Goal: Task Accomplishment & Management: Manage account settings

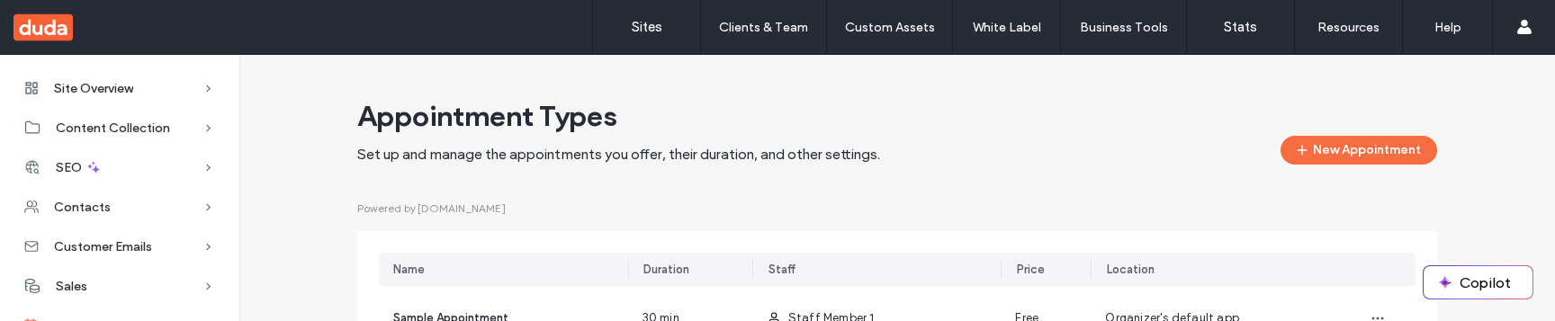
scroll to position [137, 0]
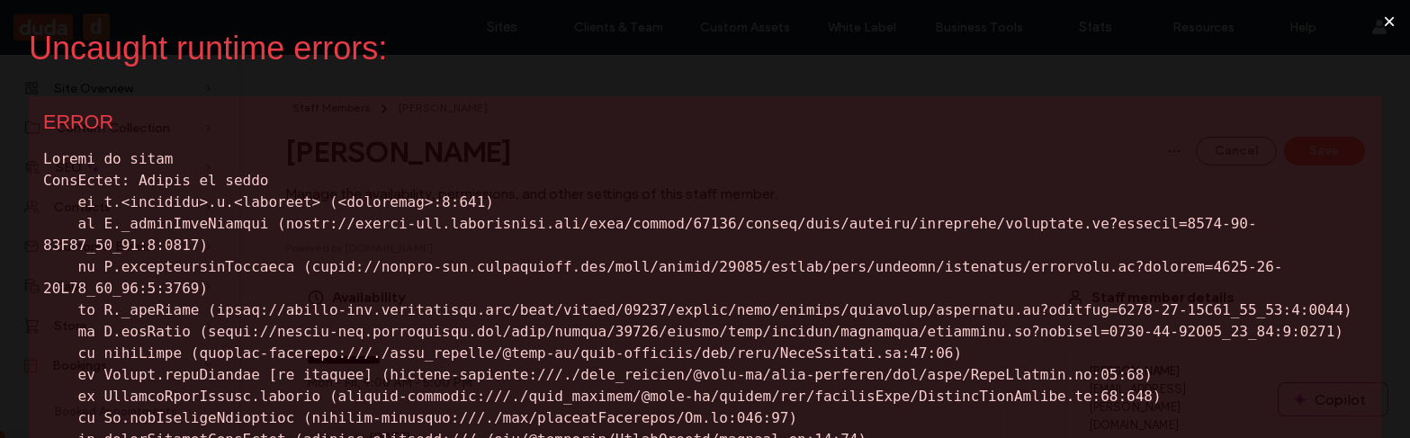
scroll to position [92, 0]
click at [1373, 20] on button "×" at bounding box center [1389, 21] width 41 height 43
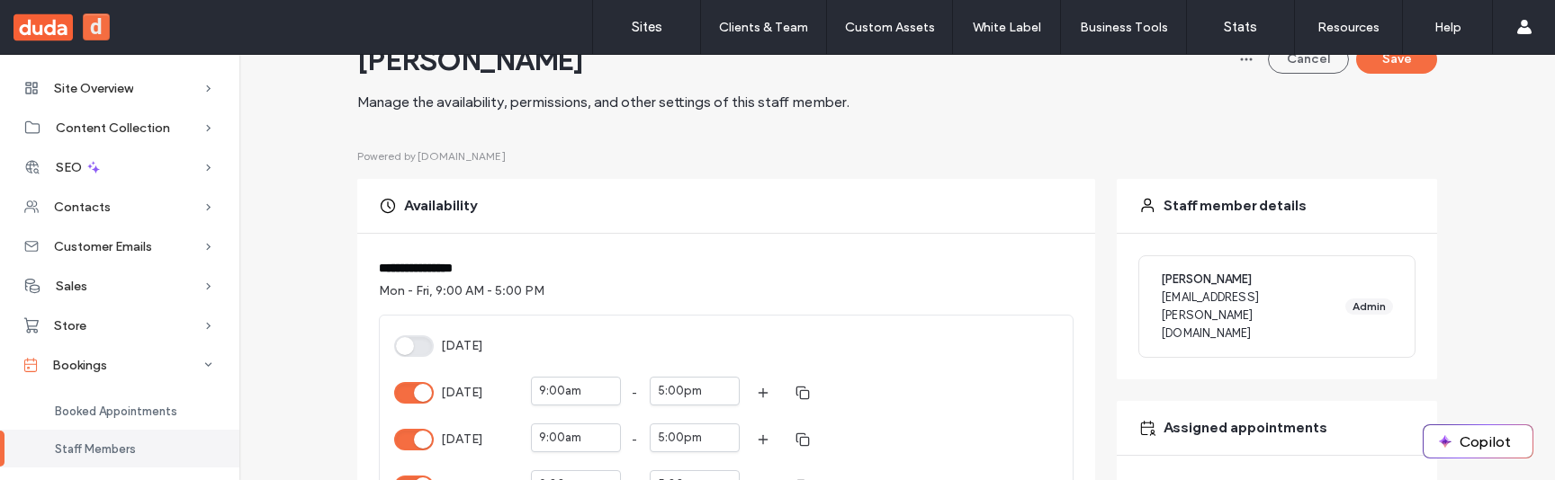
click at [764, 328] on div "Sunday Monday 9:00am - 5:00pm Tuesday 9:00am - 5:00pm Wednesday 9:00am - 5:00pm…" at bounding box center [726, 487] width 693 height 342
click at [413, 392] on button "Monday" at bounding box center [414, 393] width 40 height 22
click at [417, 388] on button "Monday" at bounding box center [414, 393] width 40 height 22
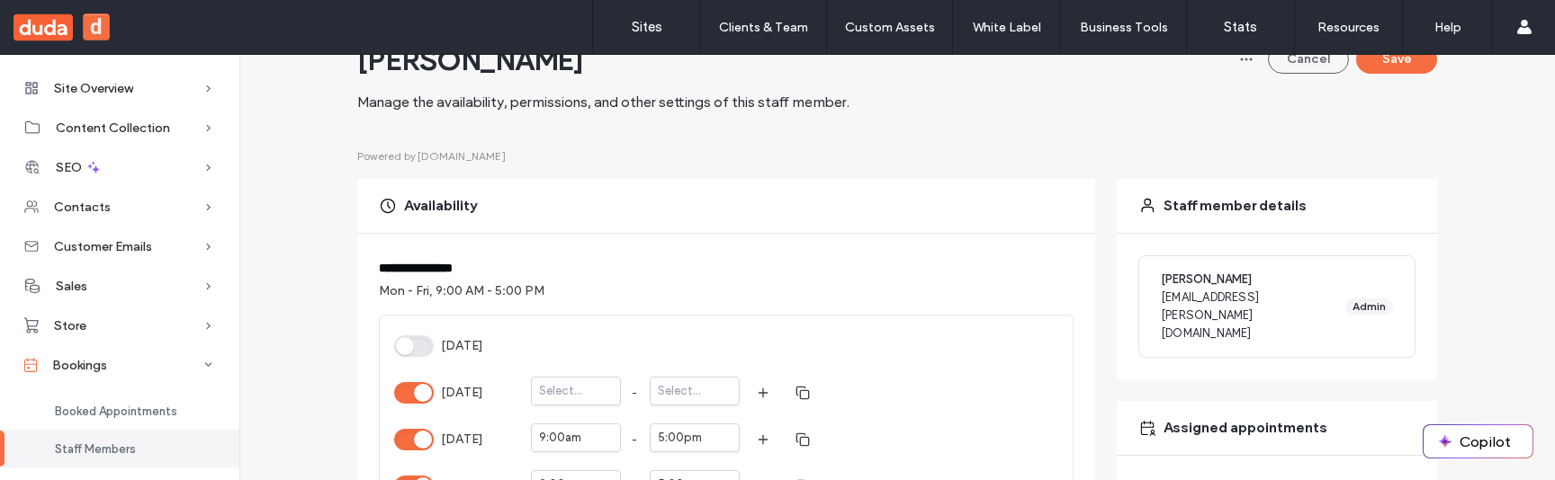
click at [417, 388] on button "Monday" at bounding box center [414, 393] width 40 height 22
click at [794, 392] on html ".wqwq-1{fill:#231f20;} .cls-1q, .cls-2q { fill-rule: evenodd; } .cls-2q { fill:…" at bounding box center [777, 240] width 1555 height 480
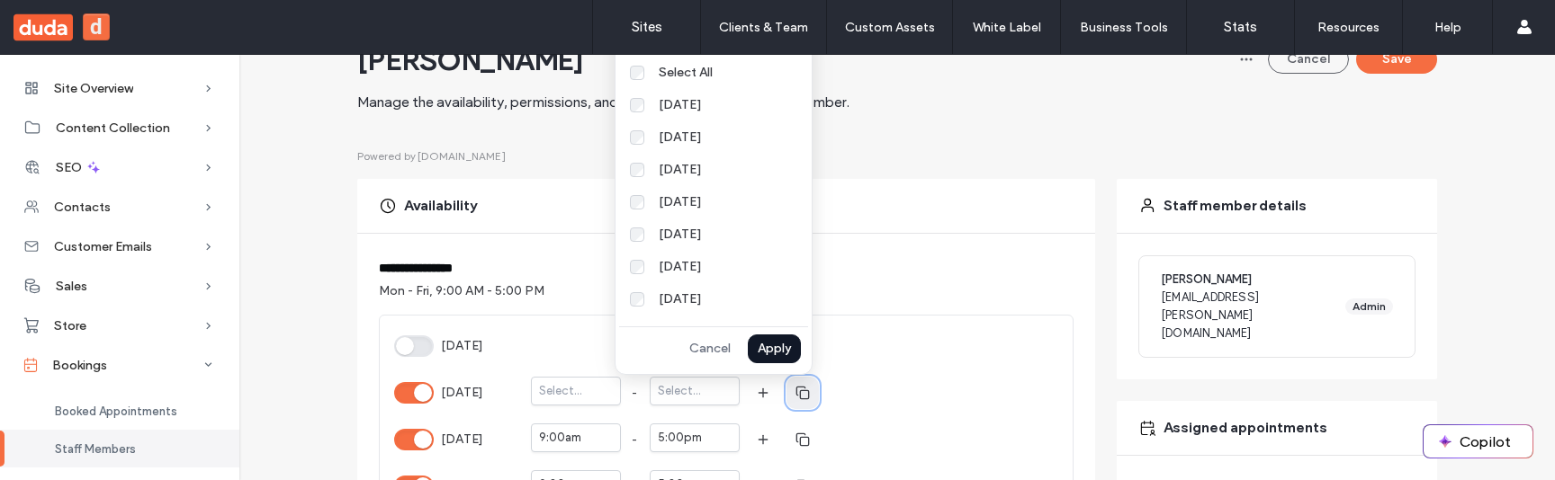
click at [880, 367] on html ".wqwq-1{fill:#231f20;} .cls-1q, .cls-2q { fill-rule: evenodd; } .cls-2q { fill:…" at bounding box center [777, 240] width 1555 height 480
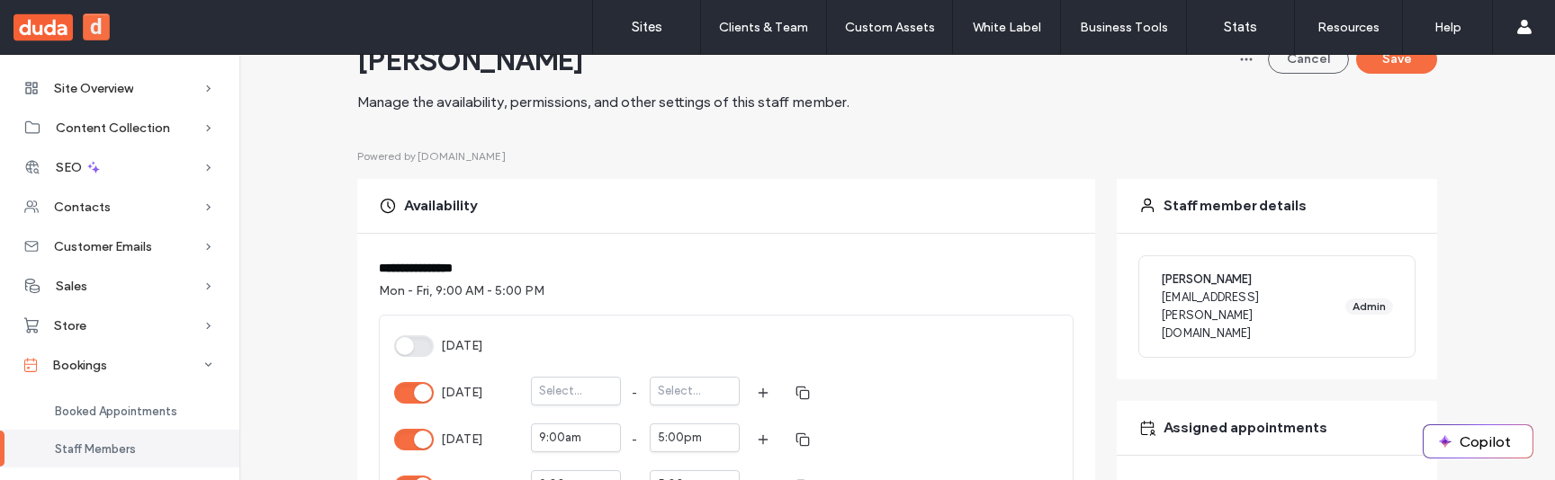
click at [399, 437] on button "Tuesday" at bounding box center [414, 440] width 40 height 22
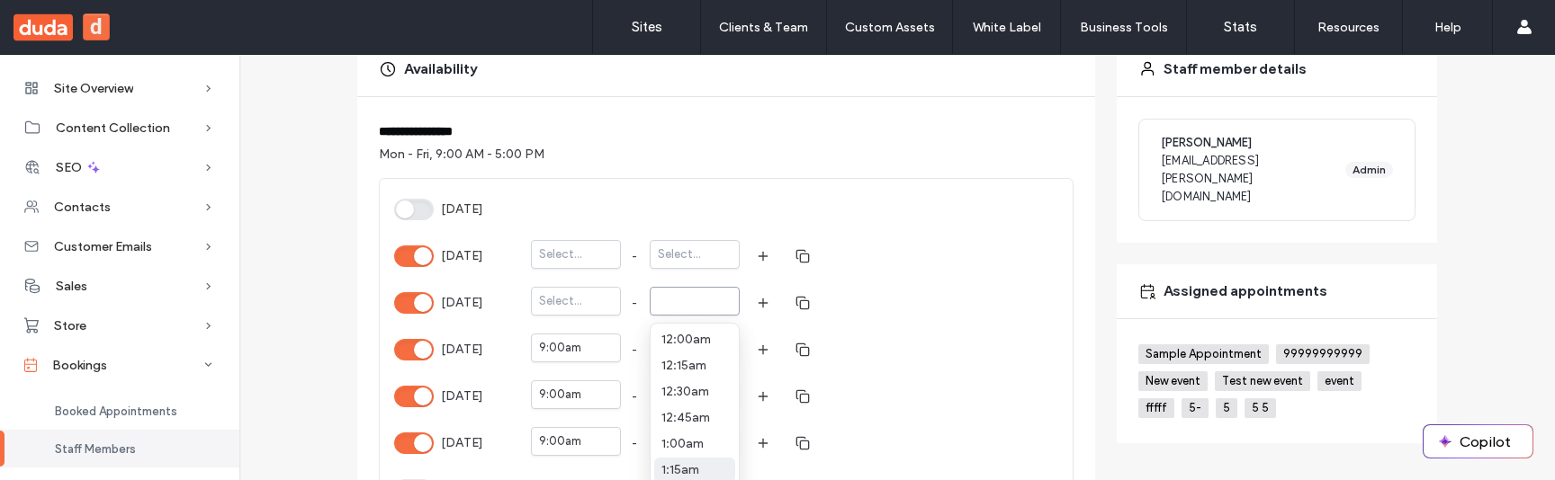
click at [660, 298] on div "option 1:15am focused, 6 of 97. 97 results available. Use Up and Down to choose…" at bounding box center [695, 303] width 90 height 32
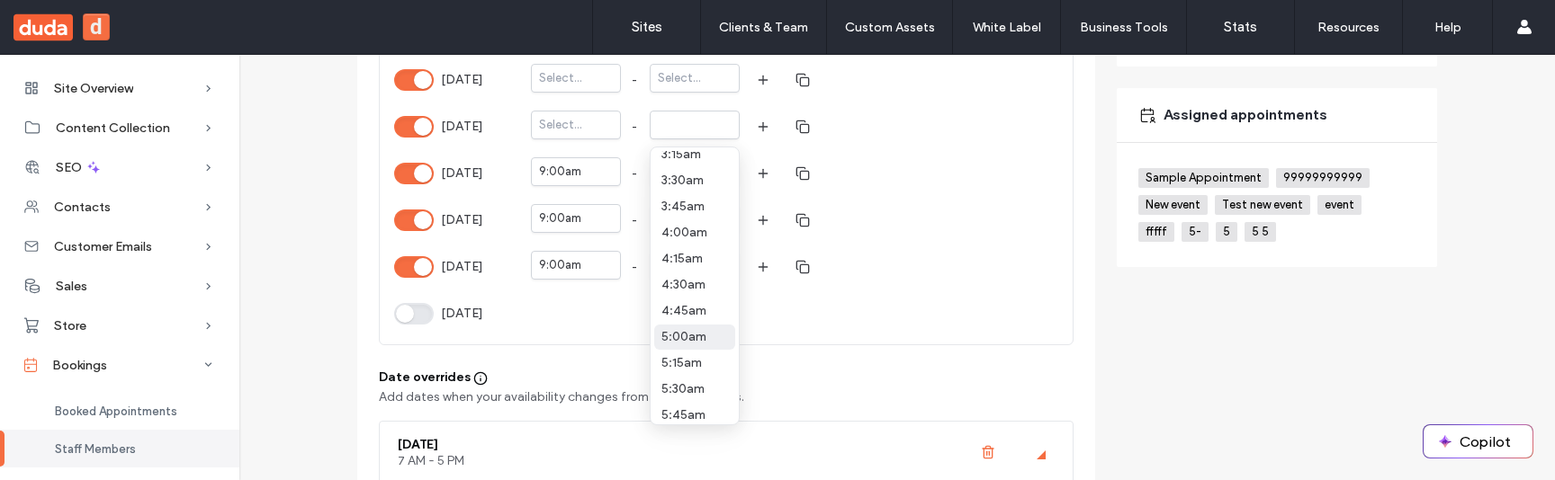
scroll to position [298, 0]
click at [569, 120] on div "Select..." at bounding box center [568, 125] width 59 height 18
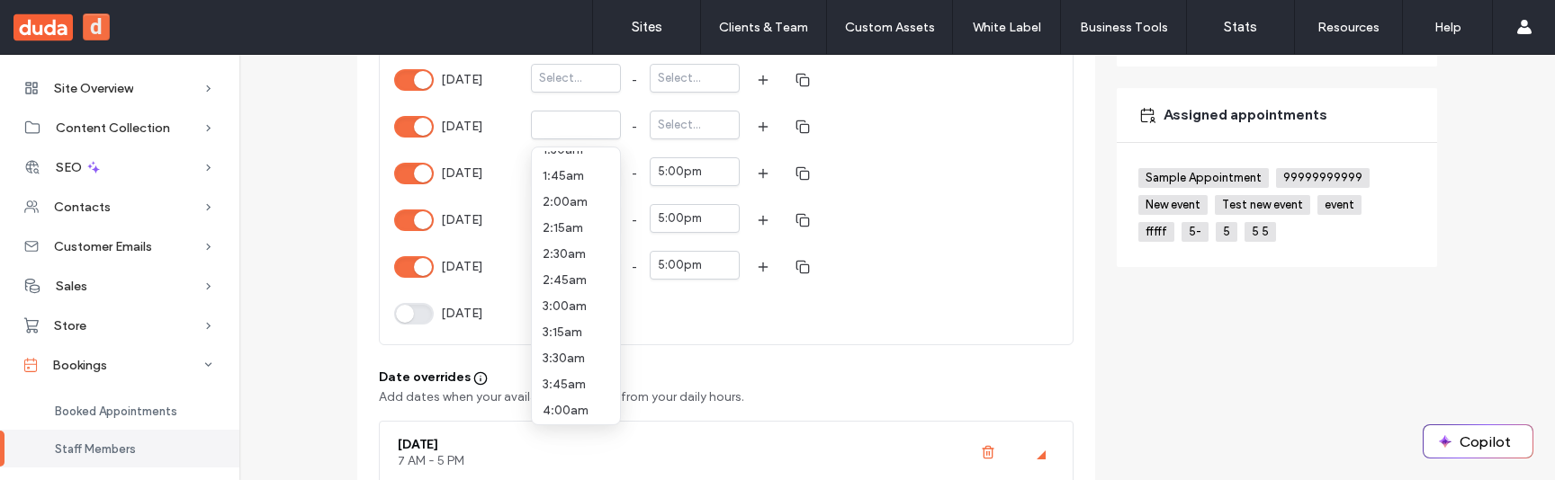
scroll to position [0, 0]
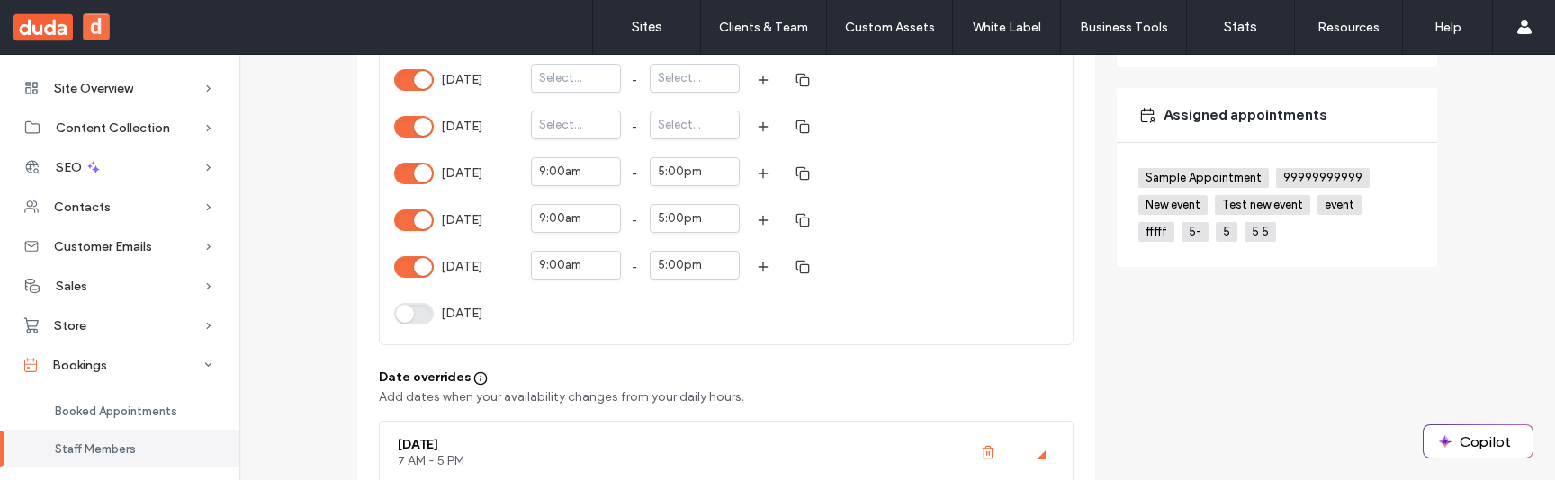
click at [1001, 251] on div "Friday 9:00am - 5:00pm" at bounding box center [726, 267] width 664 height 32
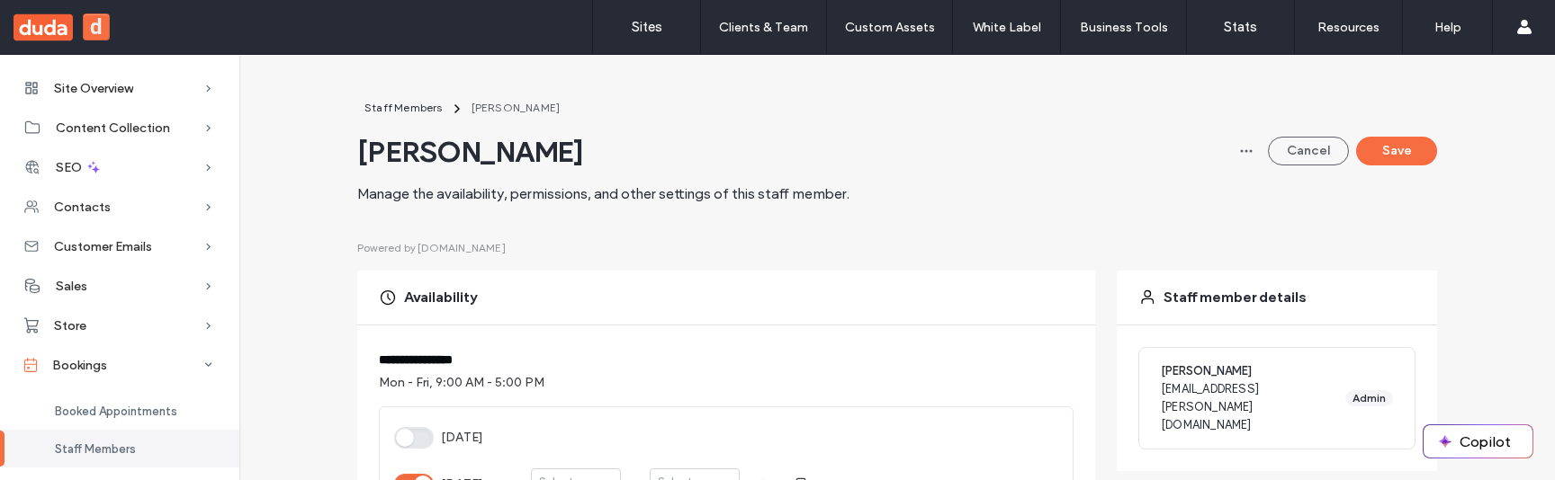
scroll to position [13, 0]
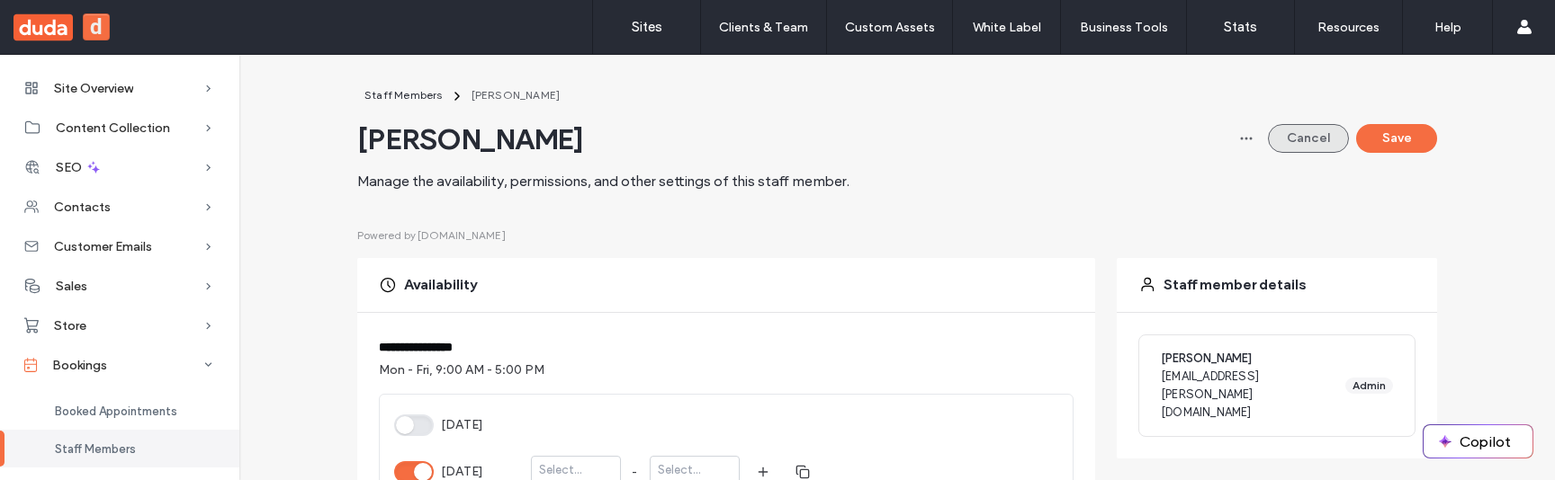
click at [1285, 133] on button "Cancel" at bounding box center [1308, 138] width 81 height 29
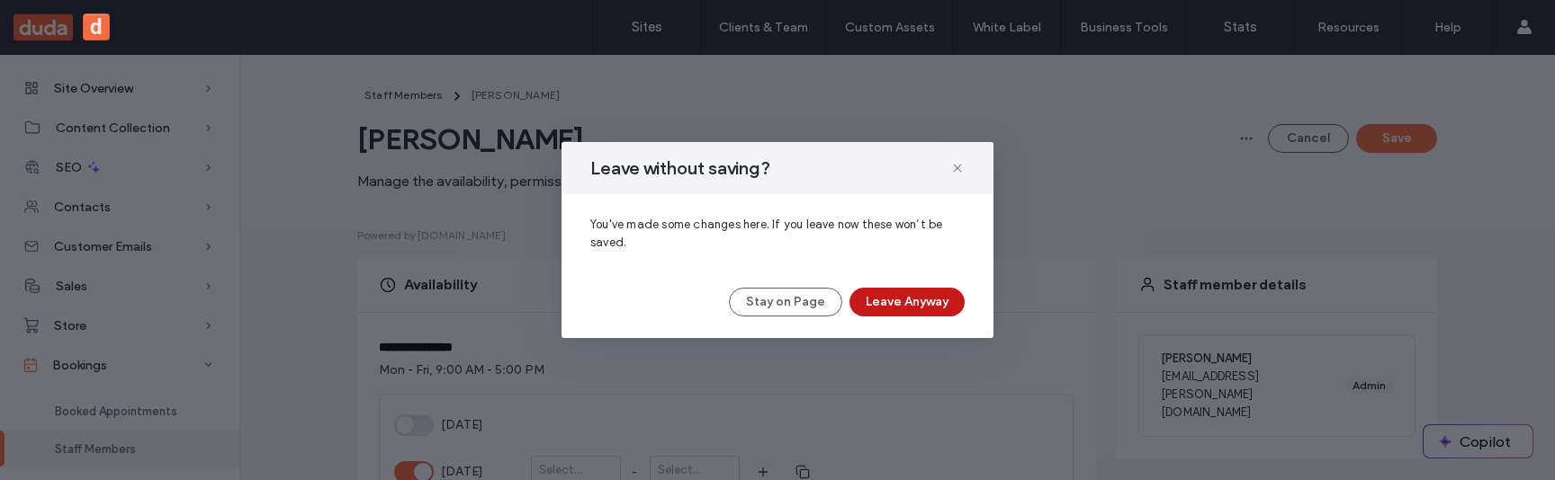
click at [940, 309] on button "Leave Anyway" at bounding box center [906, 302] width 115 height 29
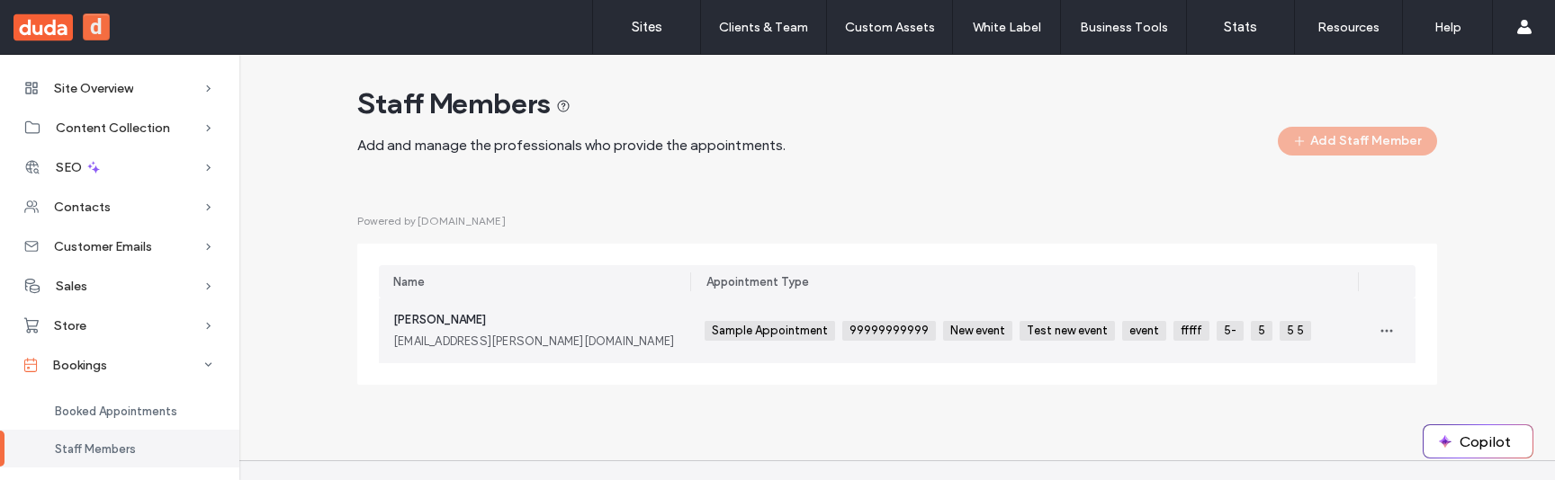
click at [1262, 335] on div "5" at bounding box center [1265, 331] width 29 height 27
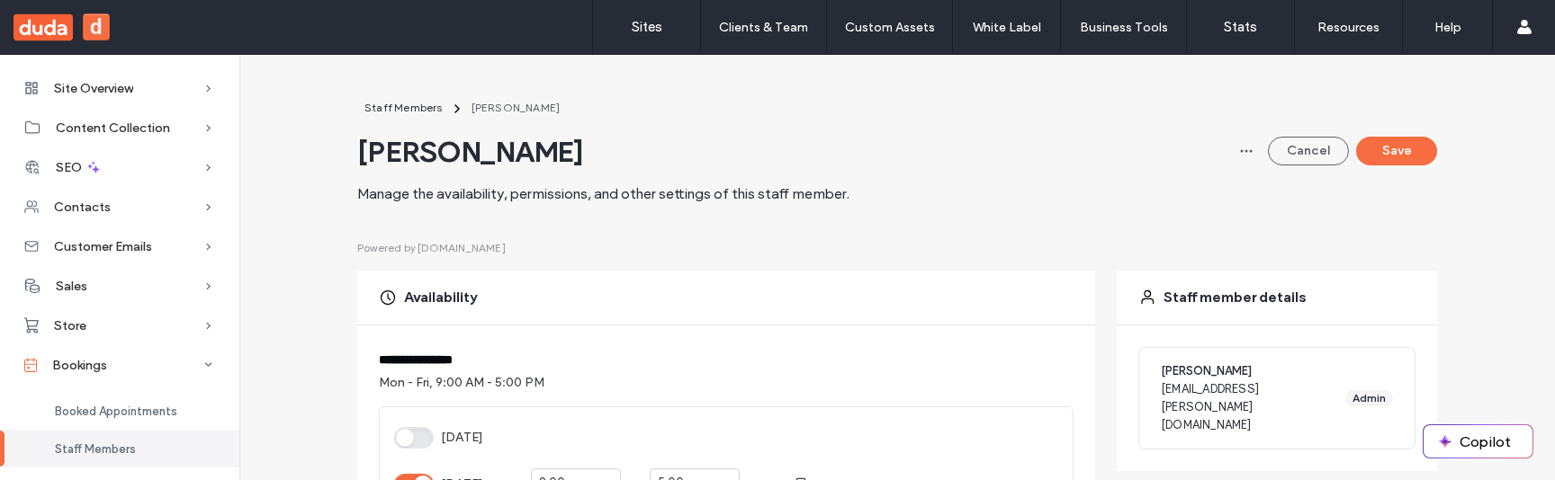
click at [1179, 375] on span "Admin Amin" at bounding box center [1249, 372] width 177 height 18
click at [1249, 150] on span "button" at bounding box center [1246, 151] width 29 height 29
click at [1363, 397] on div "Admin Amin rober.dodis@duda.co Admin" at bounding box center [1276, 398] width 277 height 103
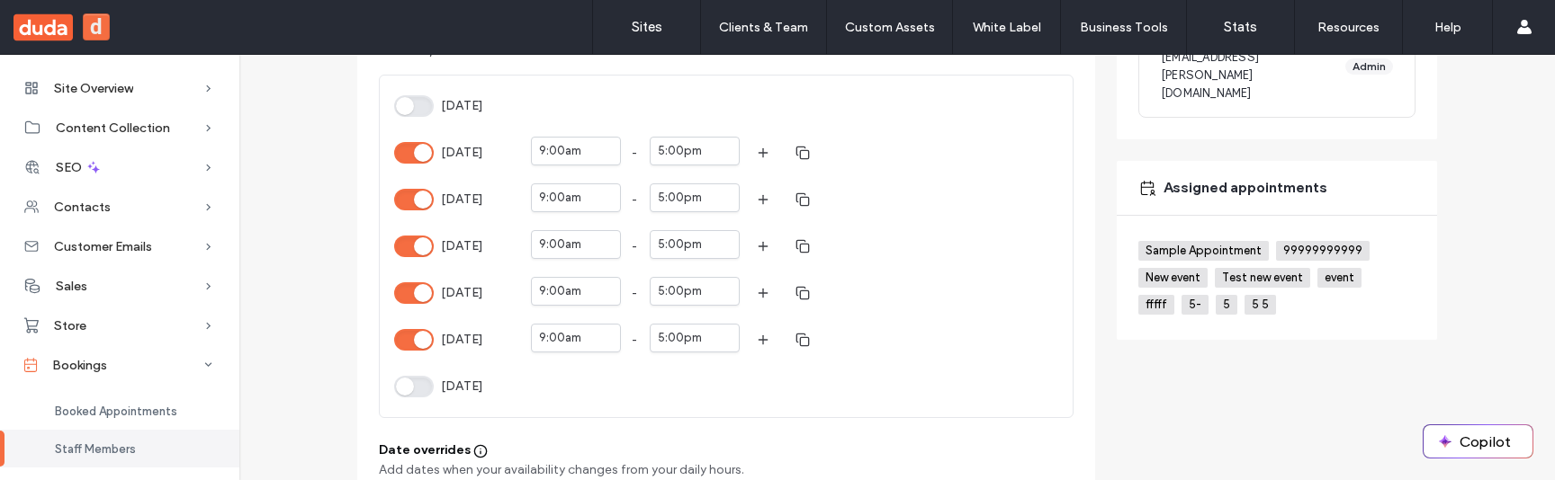
scroll to position [377, 0]
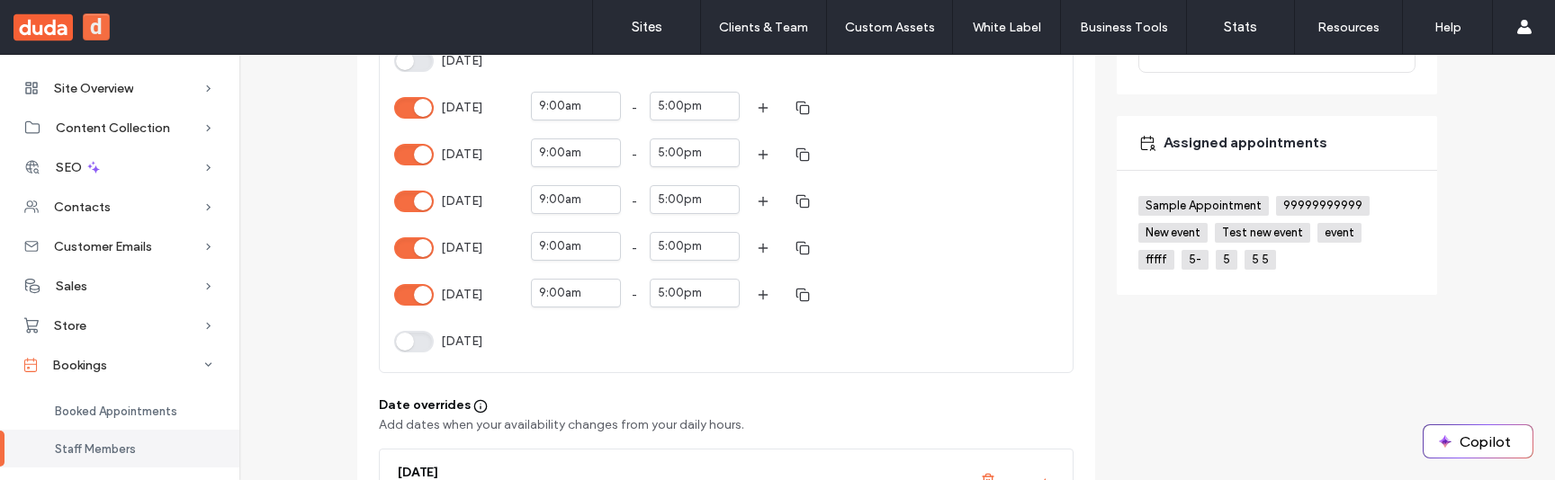
click at [1244, 250] on span "5 5" at bounding box center [1259, 260] width 31 height 20
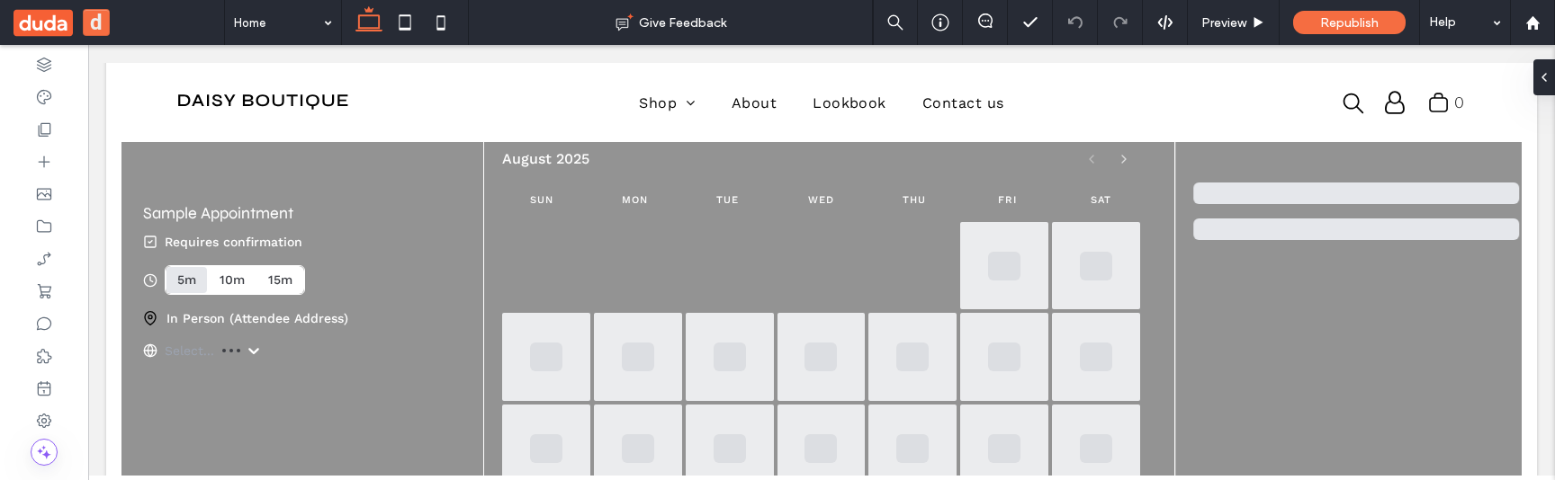
scroll to position [102, 0]
